Goal: Task Accomplishment & Management: Use online tool/utility

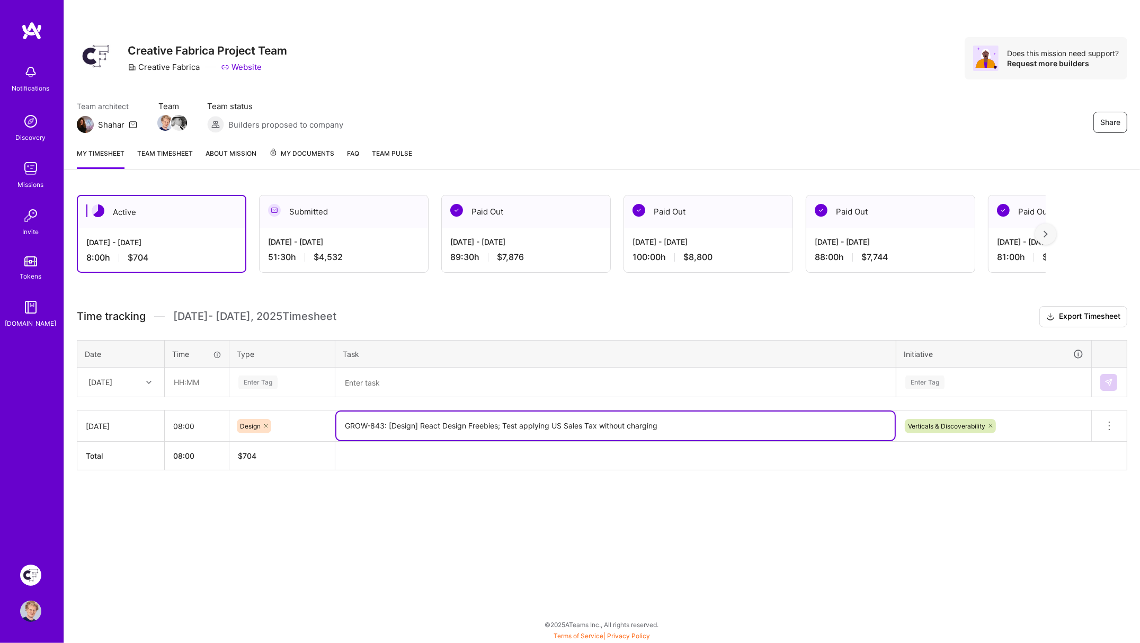
drag, startPoint x: 415, startPoint y: 419, endPoint x: 345, endPoint y: 416, distance: 70.6
click at [340, 418] on textarea "GROW-843: [Design] React Design Freebies; Test applying US Sales Tax without ch…" at bounding box center [615, 426] width 559 height 29
click at [369, 384] on textarea at bounding box center [615, 383] width 559 height 28
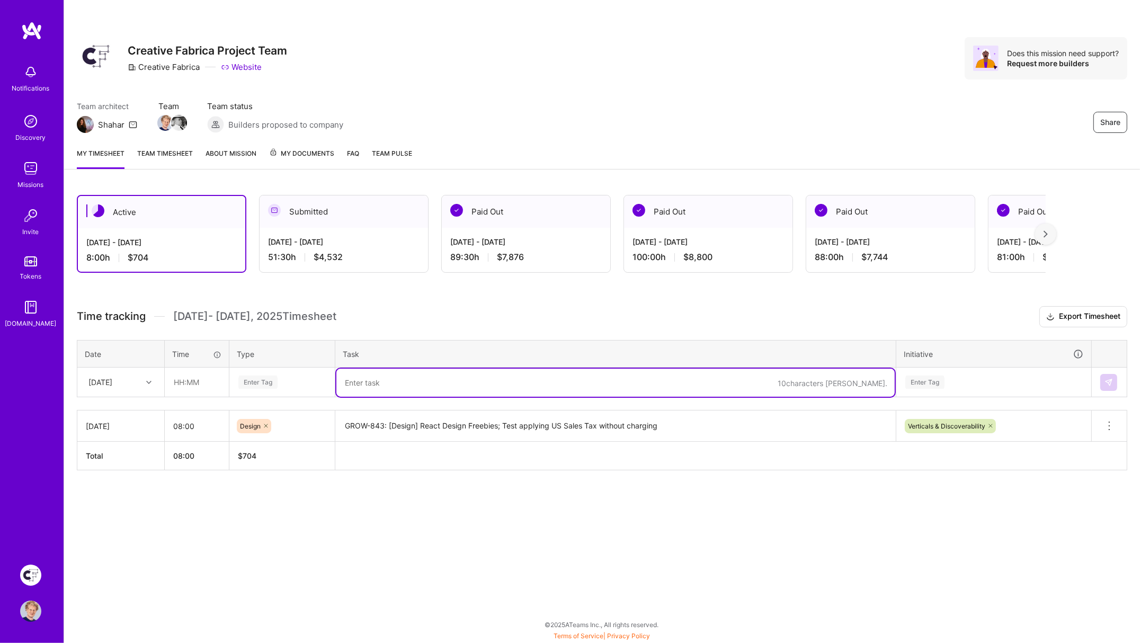
paste textarea "GROW-843: [Design] React Design Freebies;"
type textarea "GROW-843: [Design] React Design Freebies states, section page, markup; Dreaming…"
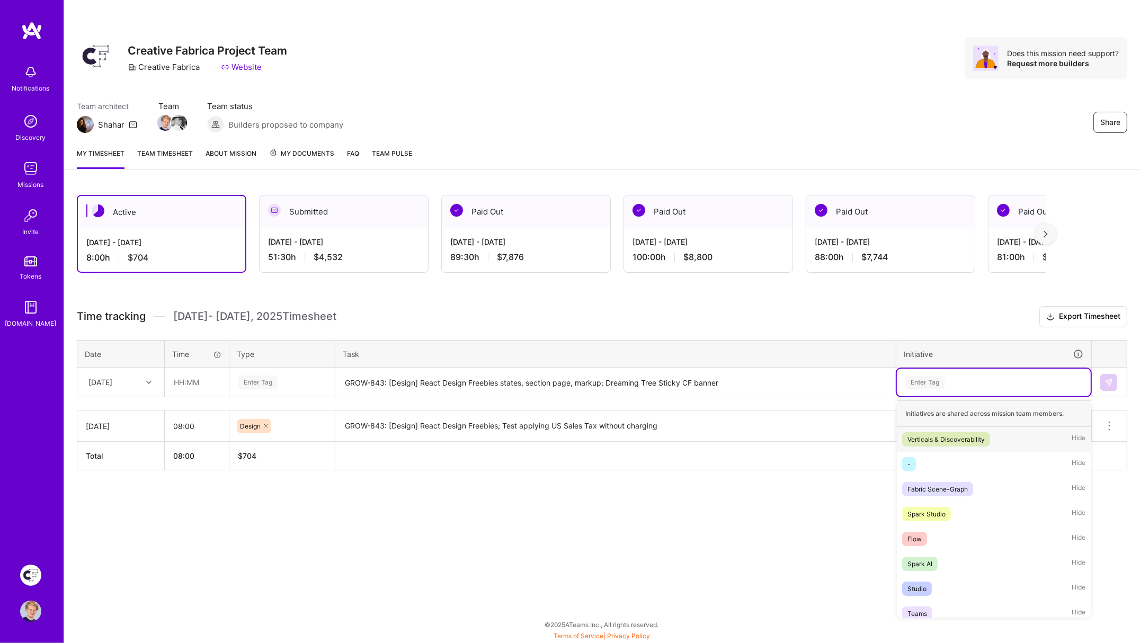
click at [942, 379] on div "Enter Tag" at bounding box center [925, 382] width 39 height 16
click at [931, 436] on div "Verticals & Discoverability" at bounding box center [946, 439] width 77 height 11
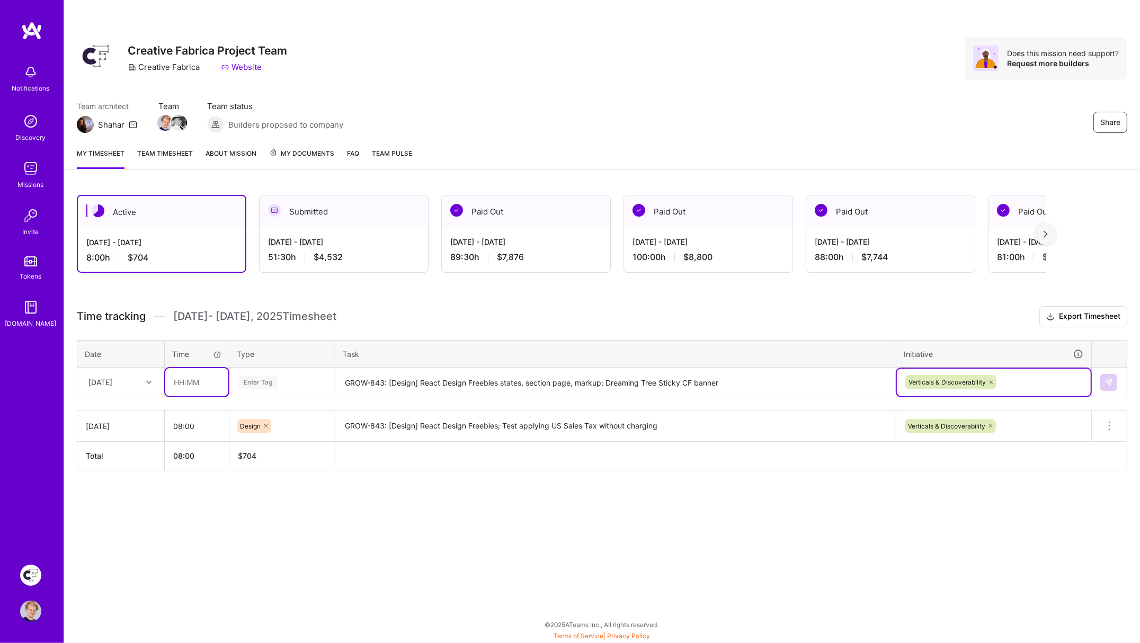
click at [189, 376] on input "text" at bounding box center [196, 382] width 63 height 28
click at [200, 373] on input "text" at bounding box center [196, 382] width 63 height 28
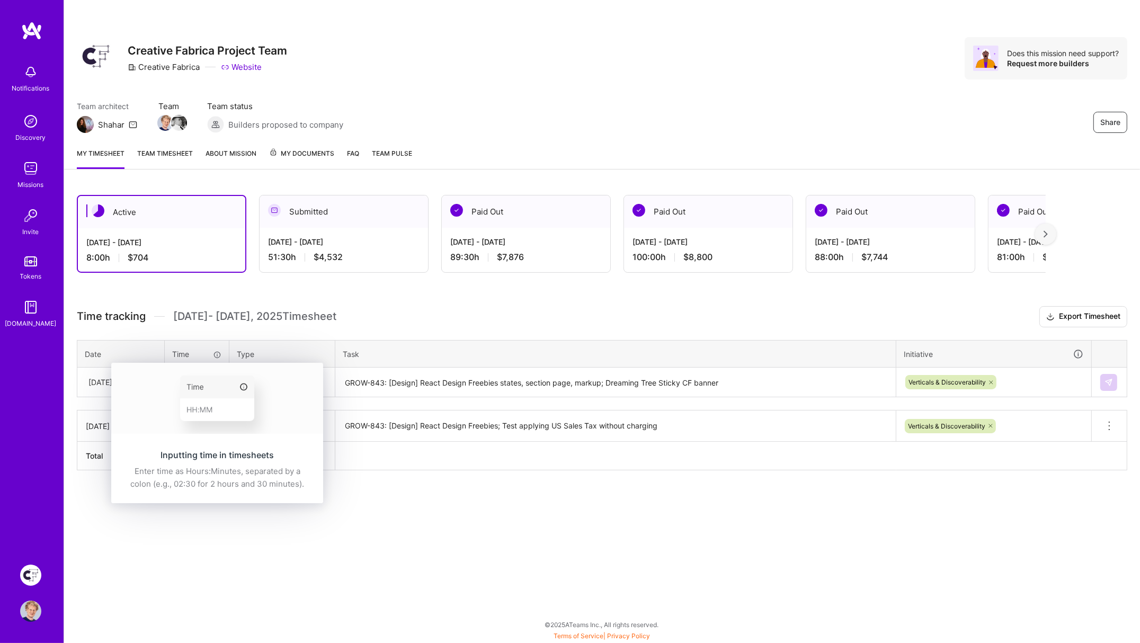
click at [194, 373] on img at bounding box center [217, 398] width 212 height 71
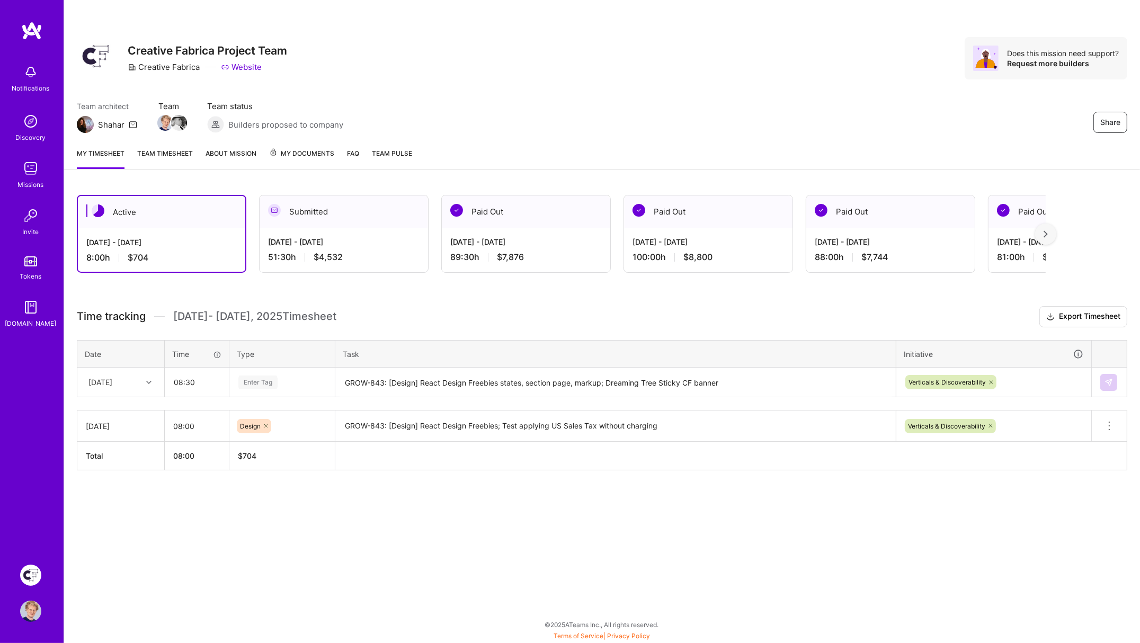
click at [441, 313] on h3 "Time tracking [DATE] - [DATE] Timesheet Export Timesheet" at bounding box center [602, 316] width 1051 height 21
click at [205, 377] on input "08:30" at bounding box center [196, 382] width 63 height 28
click at [206, 377] on input "08:30" at bounding box center [196, 382] width 63 height 28
click at [205, 377] on input "08:30" at bounding box center [196, 382] width 63 height 28
type input "08:00"
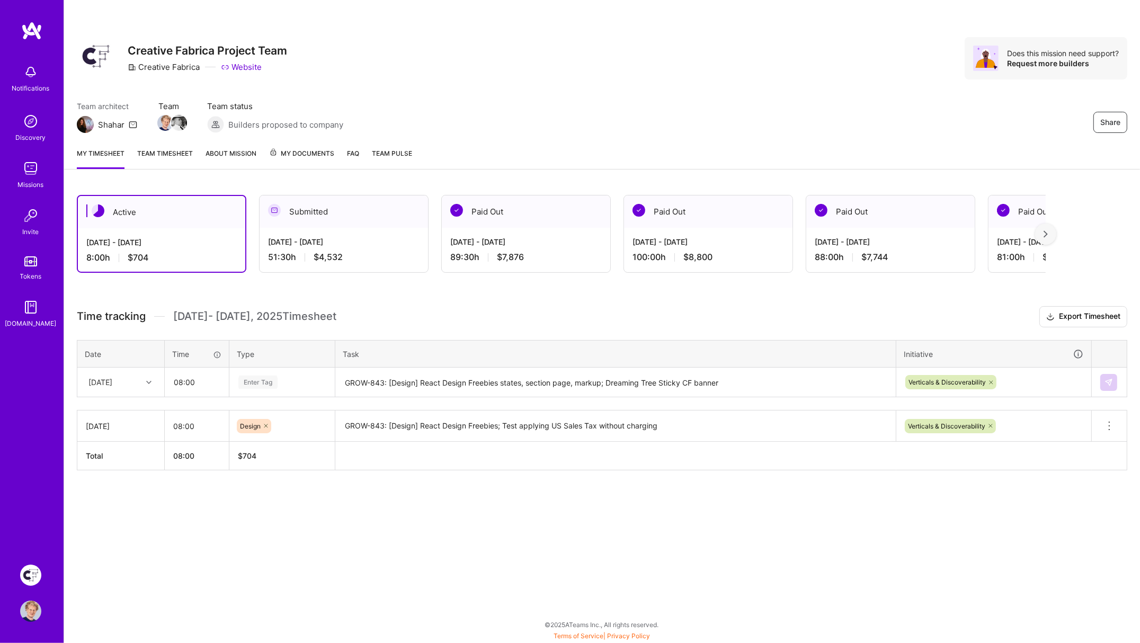
click at [261, 377] on div "Enter Tag" at bounding box center [257, 382] width 39 height 16
click at [251, 442] on span "Design" at bounding box center [250, 442] width 31 height 14
click at [486, 320] on h3 "Time tracking [DATE] - [DATE] Timesheet Export Timesheet" at bounding box center [602, 316] width 1051 height 21
click at [1112, 380] on img at bounding box center [1109, 382] width 8 height 8
